Goal: Task Accomplishment & Management: Use online tool/utility

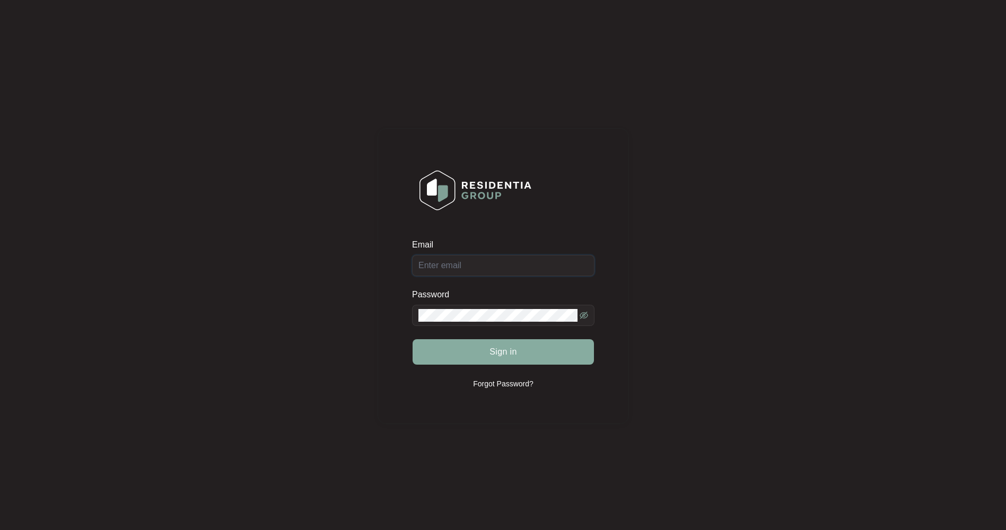
type input "[EMAIL_ADDRESS][DOMAIN_NAME]"
click at [509, 354] on span "Sign in" at bounding box center [503, 352] width 28 height 13
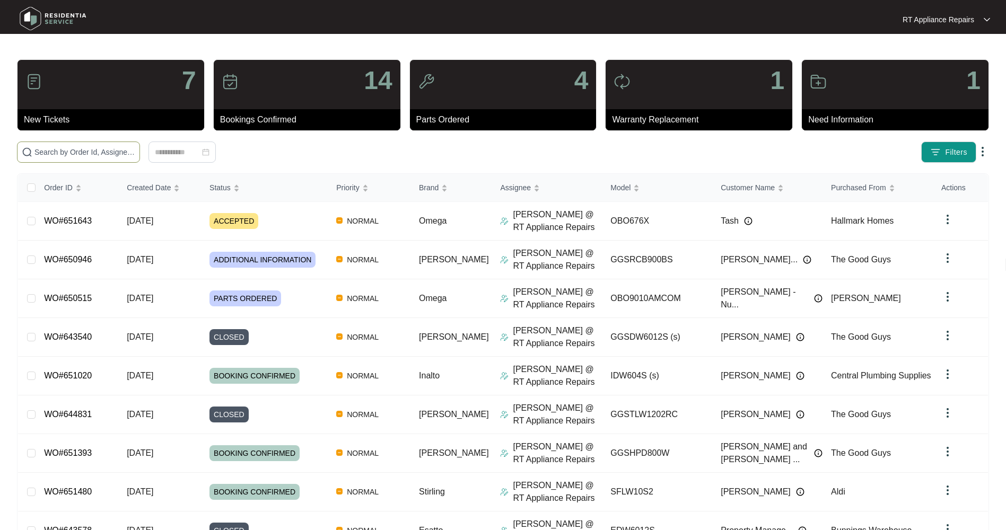
click at [86, 152] on input "text" at bounding box center [84, 152] width 101 height 12
click at [102, 147] on input "text" at bounding box center [84, 152] width 101 height 12
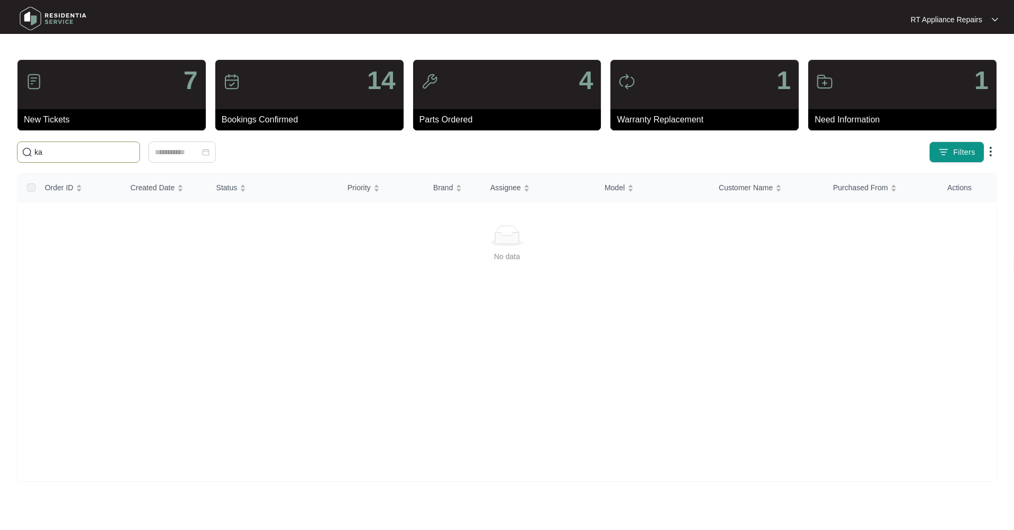
type input "k"
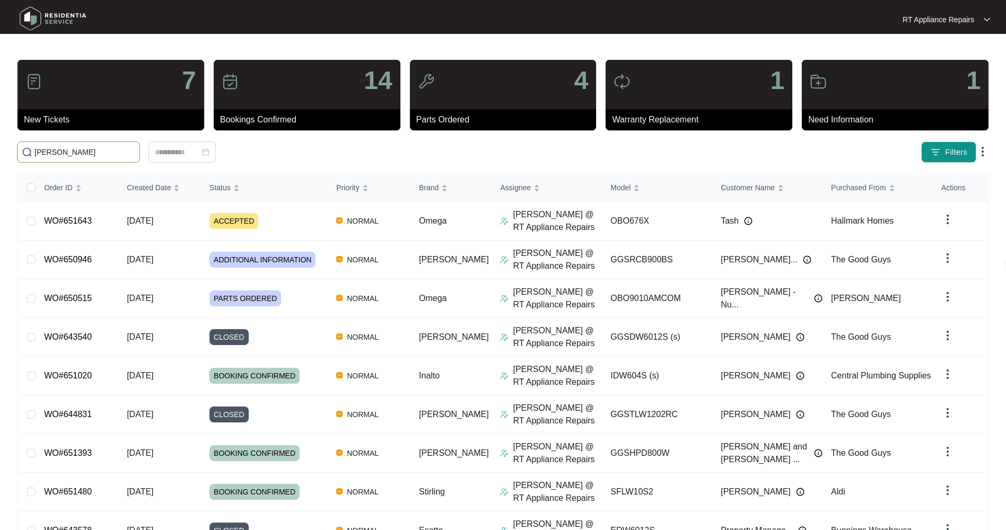
type input "[PERSON_NAME]"
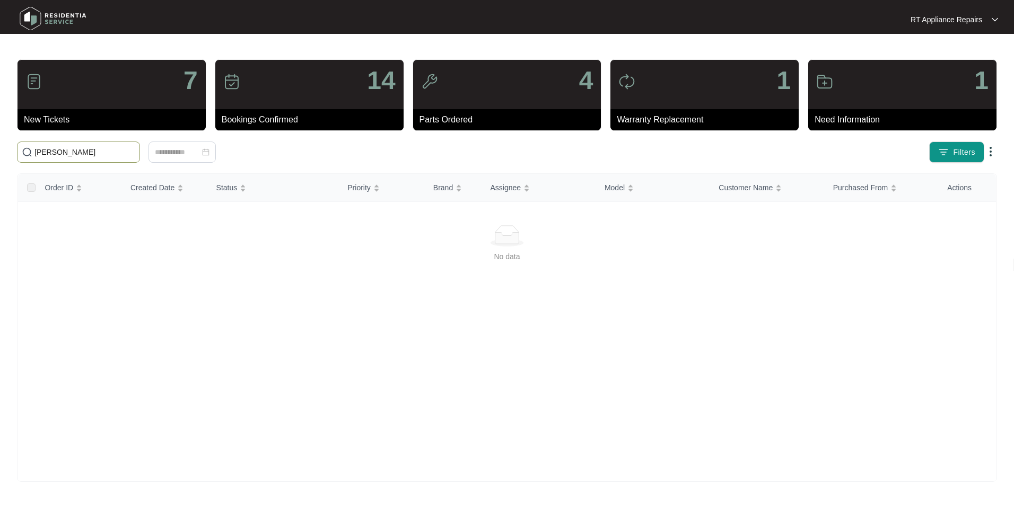
drag, startPoint x: 99, startPoint y: 154, endPoint x: 34, endPoint y: 153, distance: 64.2
click at [34, 153] on input "[PERSON_NAME]" at bounding box center [84, 152] width 101 height 12
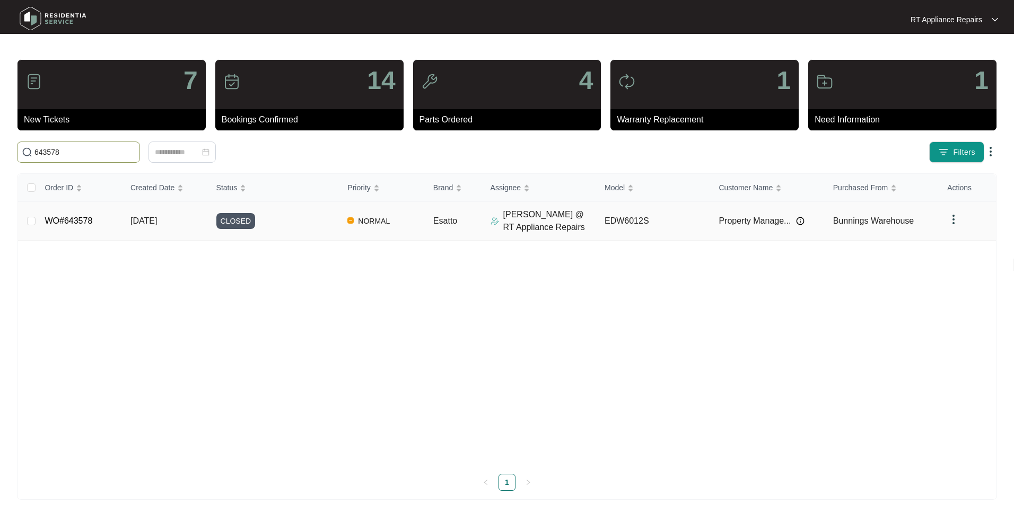
type input "643578"
click at [151, 222] on span "[DATE]" at bounding box center [143, 220] width 27 height 9
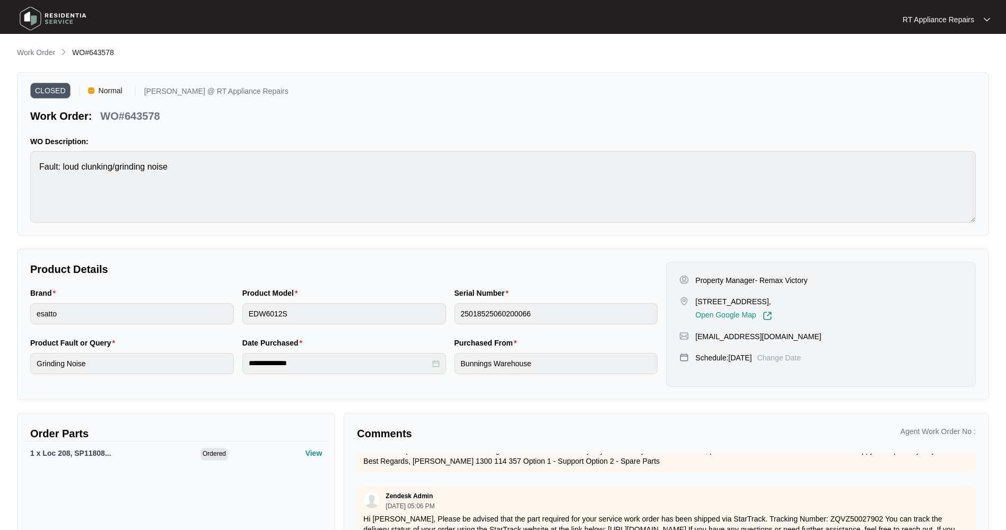
click at [57, 20] on img at bounding box center [53, 19] width 74 height 32
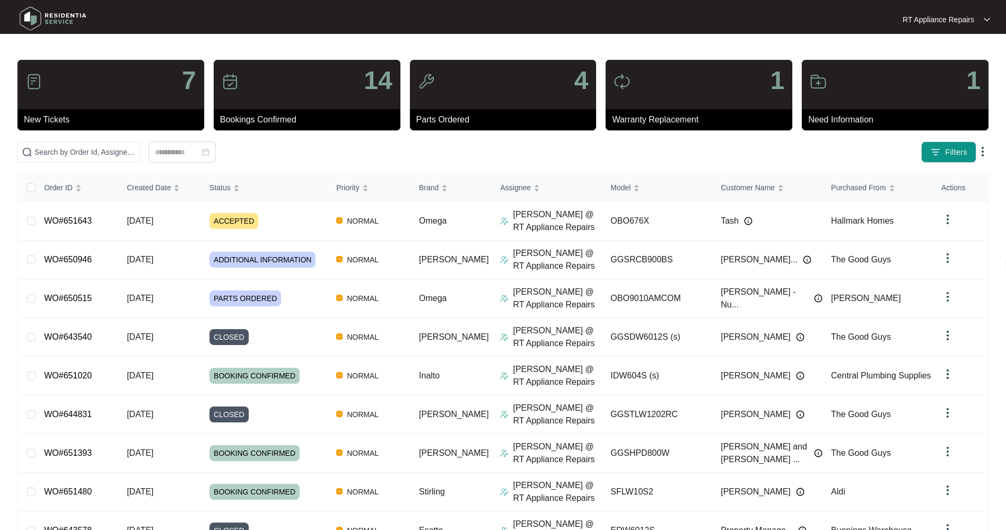
click at [943, 19] on p "RT Appliance Repairs" at bounding box center [939, 19] width 72 height 11
click at [947, 59] on p "Log Out" at bounding box center [955, 56] width 54 height 11
